Goal: Task Accomplishment & Management: Complete application form

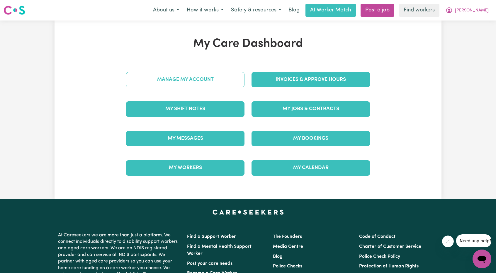
click at [175, 82] on link "Manage My Account" at bounding box center [185, 79] width 118 height 15
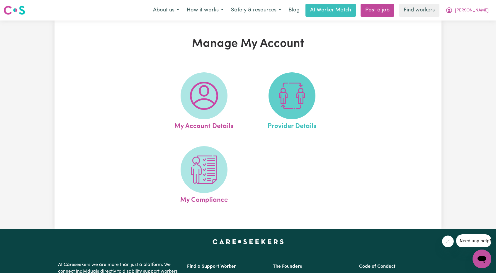
click at [309, 103] on span at bounding box center [292, 95] width 47 height 47
select select "NDIS_FUNDING_SELF_MANAGED"
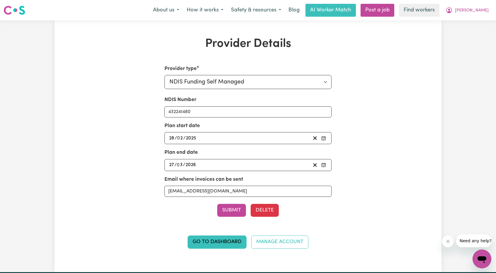
click at [232, 135] on div "[DATE] 28 / 0 2 / 2025" at bounding box center [239, 138] width 143 height 8
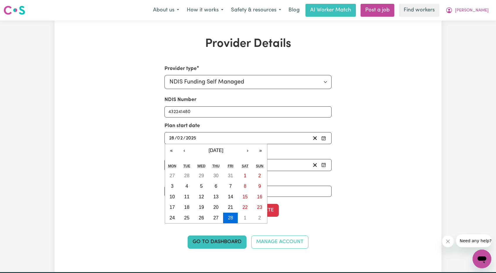
click at [247, 124] on div "Plan start date [DATE] 28 / 0 2 / 2025 « ‹ [DATE] › » Mon Tue Wed Thu Fri Sat S…" at bounding box center [248, 133] width 167 height 22
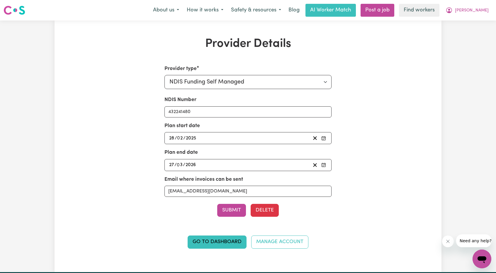
click at [235, 139] on div "[DATE] 28 / 0 2 / 2025" at bounding box center [239, 138] width 143 height 8
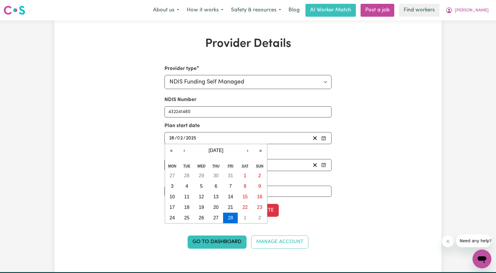
click at [130, 151] on div "Provider type Select your provider type... Privately Aged Care / Home Care Pack…" at bounding box center [248, 160] width 251 height 191
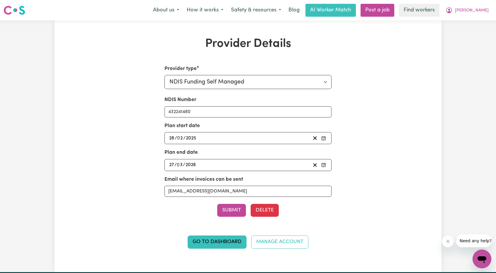
click at [240, 166] on div "[DATE] 27 / 0 3 / 2026" at bounding box center [239, 165] width 143 height 8
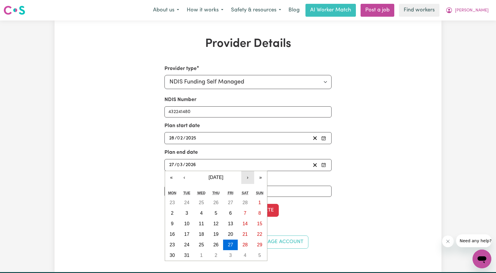
click at [249, 175] on button "›" at bounding box center [247, 177] width 13 height 13
click at [182, 174] on button "‹" at bounding box center [184, 177] width 13 height 13
click at [183, 174] on button "‹" at bounding box center [184, 177] width 13 height 13
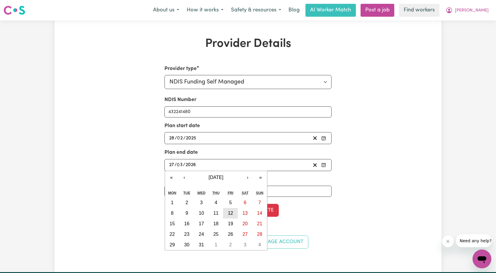
click at [228, 211] on abbr "12" at bounding box center [230, 213] width 5 height 5
type input "[DATE]"
type input "12"
type input "2025"
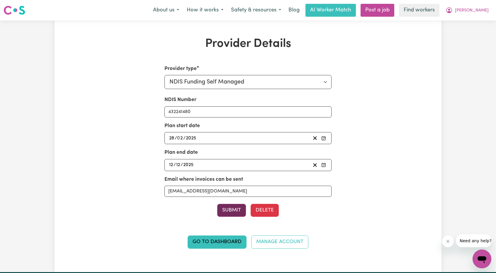
click at [229, 210] on button "Submit" at bounding box center [231, 210] width 29 height 13
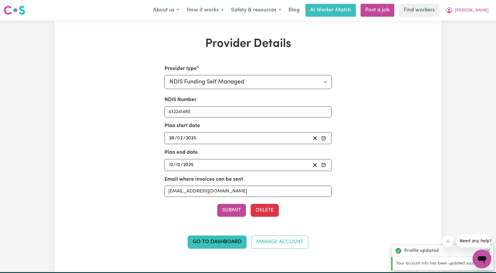
click at [428, 57] on div "Provider Details Provider type Select your provider type... Privately Aged Care…" at bounding box center [248, 146] width 387 height 219
click at [480, 11] on span "[PERSON_NAME]" at bounding box center [472, 10] width 34 height 6
click at [466, 21] on link "My Dashboard" at bounding box center [469, 22] width 46 height 11
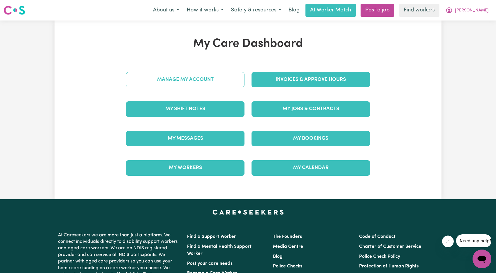
click at [207, 83] on link "Manage My Account" at bounding box center [185, 79] width 118 height 15
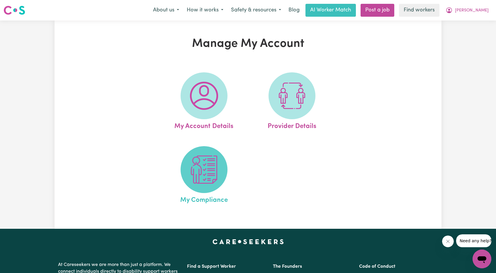
click at [199, 163] on img at bounding box center [204, 170] width 28 height 28
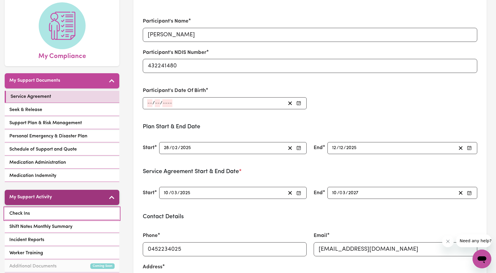
click at [50, 208] on link "Check Ins" at bounding box center [62, 214] width 115 height 12
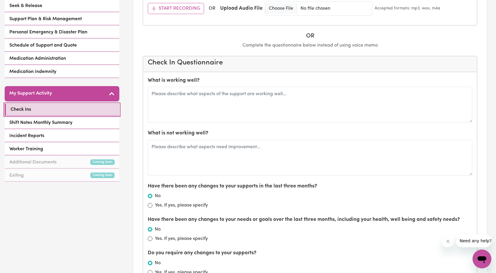
scroll to position [176, 0]
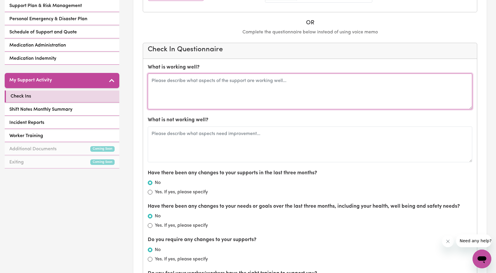
click at [245, 100] on textarea at bounding box center [310, 92] width 325 height 36
type textarea "Everything working well with workers and platform"
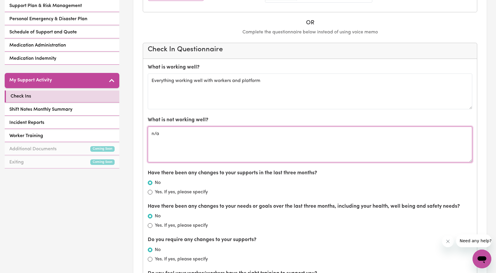
type textarea "n/a"
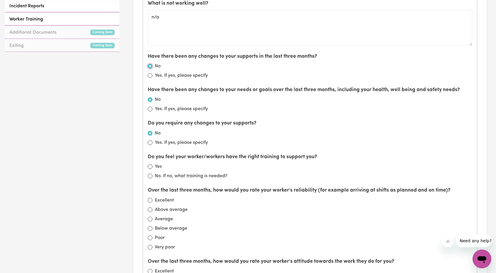
scroll to position [293, 0]
click at [150, 165] on input "Yes" at bounding box center [150, 166] width 5 height 5
radio input "true"
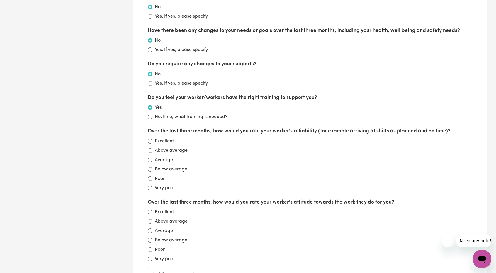
click at [152, 141] on div "Excellent" at bounding box center [310, 141] width 325 height 7
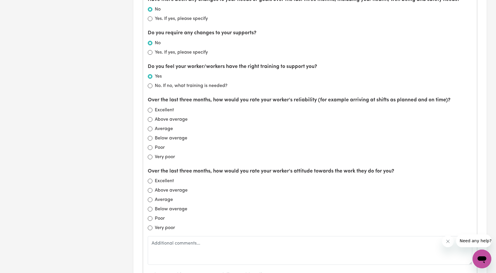
scroll to position [411, 0]
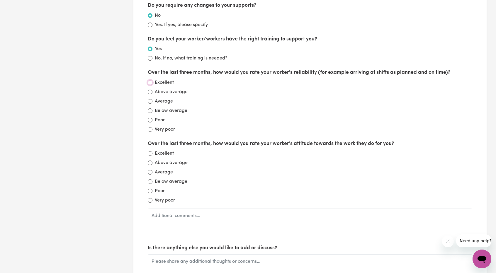
click at [152, 81] on input "Excellent" at bounding box center [150, 82] width 5 height 5
radio input "true"
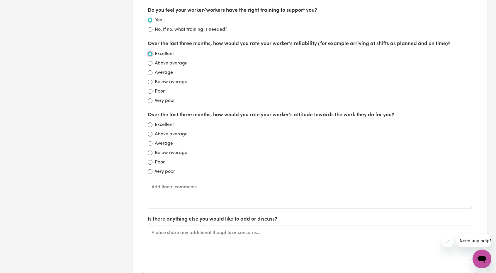
scroll to position [440, 0]
click at [152, 121] on div "Excellent" at bounding box center [310, 124] width 325 height 7
click at [151, 123] on input "Excellent" at bounding box center [150, 124] width 5 height 5
radio input "true"
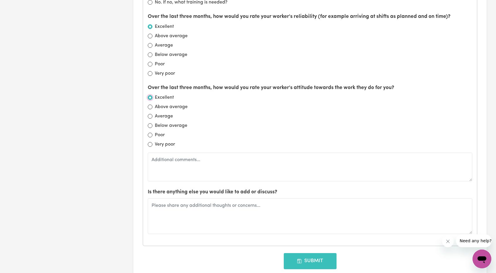
scroll to position [469, 0]
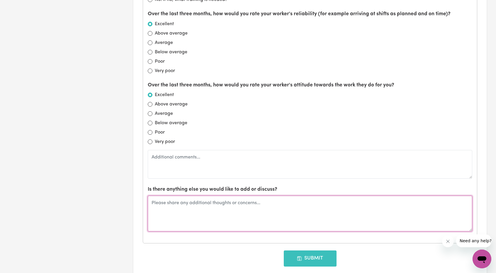
click at [184, 212] on textarea at bounding box center [310, 214] width 325 height 36
type textarea "Plans will be rolling with no reviews, looking to onboard more workers."
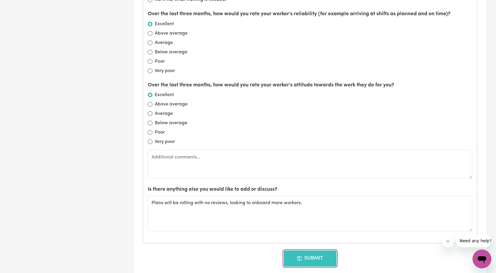
drag, startPoint x: 313, startPoint y: 257, endPoint x: 309, endPoint y: 256, distance: 3.4
click at [310, 255] on button "Submit" at bounding box center [310, 259] width 53 height 16
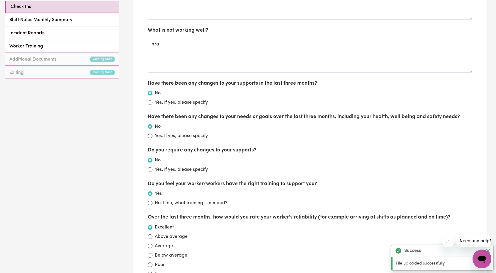
scroll to position [264, 0]
